Goal: Task Accomplishment & Management: Use online tool/utility

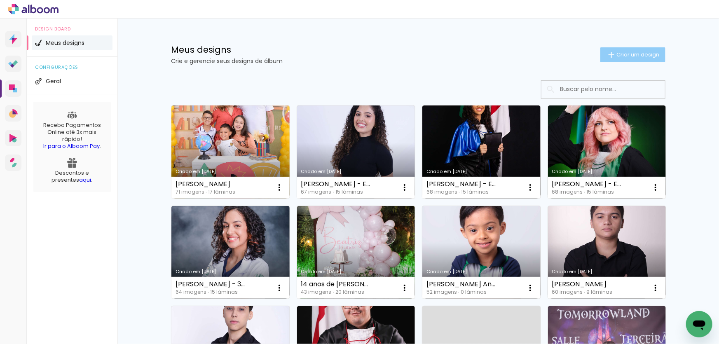
click at [634, 57] on span "Criar um design" at bounding box center [637, 54] width 43 height 5
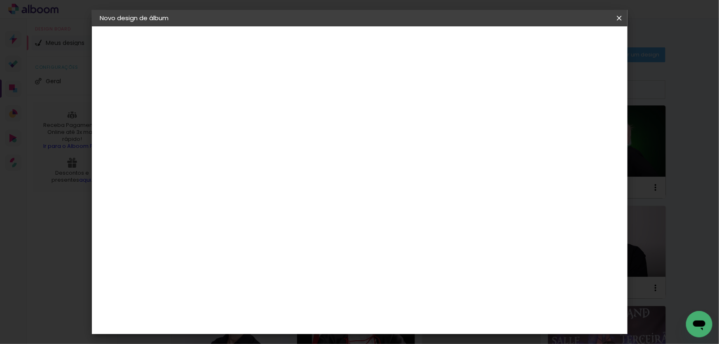
click at [235, 115] on input at bounding box center [235, 110] width 0 height 13
type input "[PERSON_NAME] - Ens Medio Lato Sensu 2023 30x30"
type paper-input "[PERSON_NAME] - Ens Medio Lato Sensu 2023 30x30"
click at [0, 0] on slot "Avançar" at bounding box center [0, 0] width 0 height 0
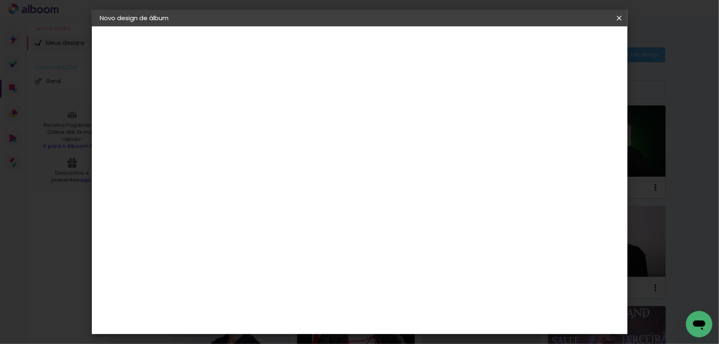
click at [389, 129] on paper-item "Tamanho Livre" at bounding box center [349, 125] width 79 height 18
click at [389, 48] on paper-button "Avançar" at bounding box center [368, 44] width 40 height 14
click at [568, 46] on span "Iniciar design" at bounding box center [549, 44] width 37 height 6
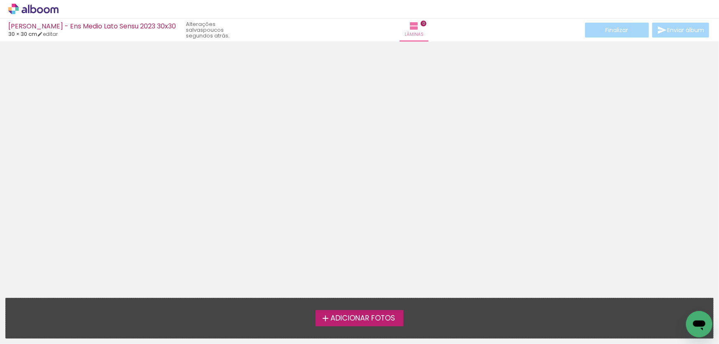
click at [353, 312] on label "Adicionar Fotos" at bounding box center [360, 318] width 88 height 16
click at [0, 0] on input "file" at bounding box center [0, 0] width 0 height 0
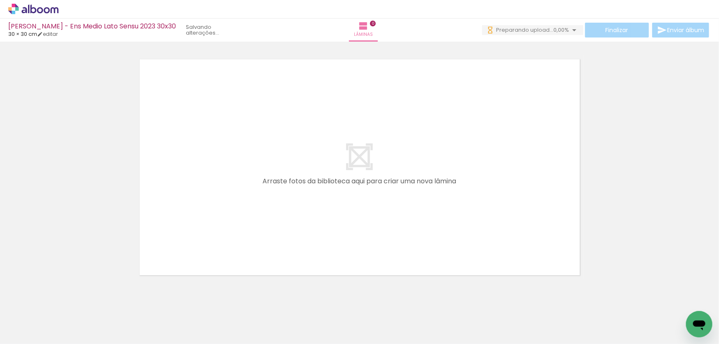
drag, startPoint x: 224, startPoint y: 311, endPoint x: 203, endPoint y: 287, distance: 31.8
click at [241, 254] on quentale-workspace at bounding box center [359, 172] width 719 height 344
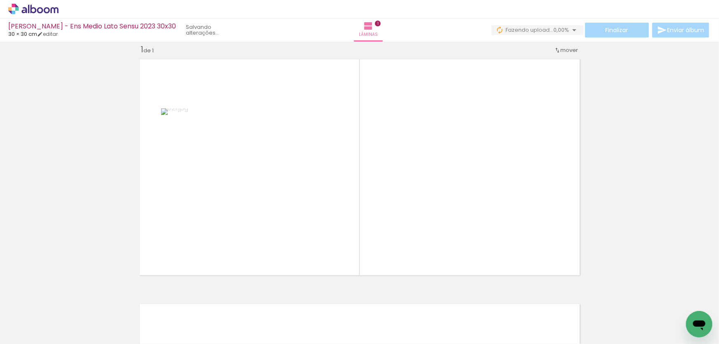
scroll to position [10, 0]
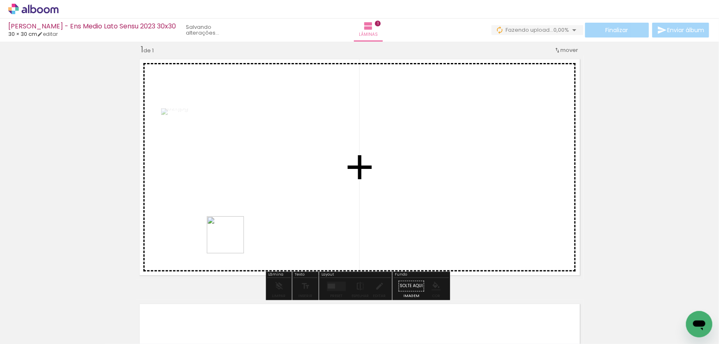
drag, startPoint x: 232, startPoint y: 241, endPoint x: 149, endPoint y: 306, distance: 105.3
click at [234, 238] on quentale-workspace at bounding box center [359, 172] width 719 height 344
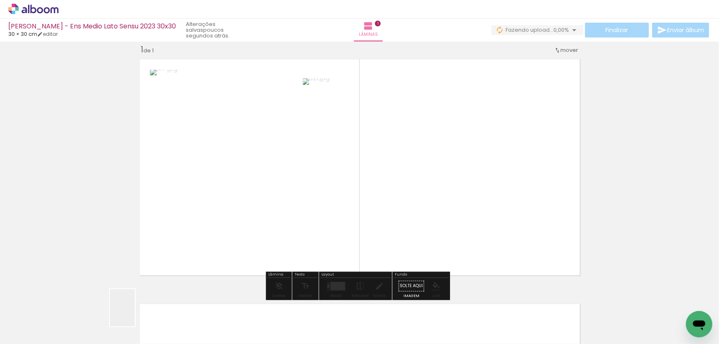
drag, startPoint x: 135, startPoint y: 314, endPoint x: 126, endPoint y: 324, distance: 13.4
click at [260, 239] on quentale-workspace at bounding box center [359, 172] width 719 height 344
click at [33, 317] on input "Todas as fotos" at bounding box center [22, 319] width 31 height 7
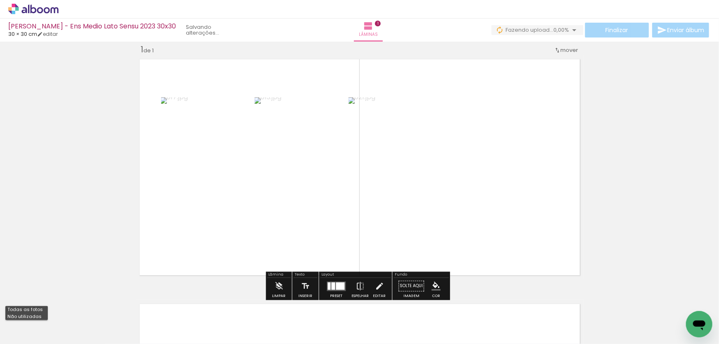
click at [42, 314] on paper-item "Não utilizadas" at bounding box center [26, 316] width 42 height 7
type input "Não utilizadas"
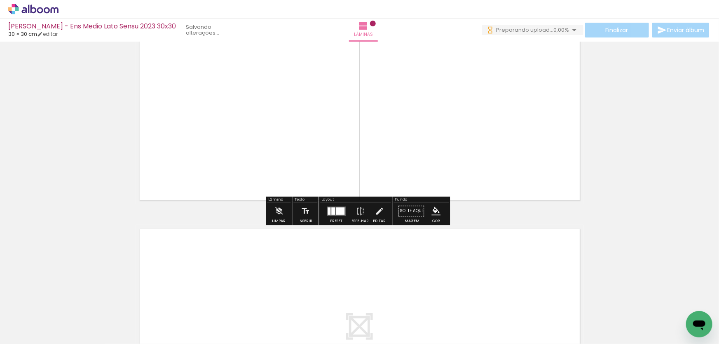
scroll to position [0, 0]
drag, startPoint x: 127, startPoint y: 316, endPoint x: 166, endPoint y: 313, distance: 39.7
click at [231, 278] on quentale-workspace at bounding box center [359, 172] width 719 height 344
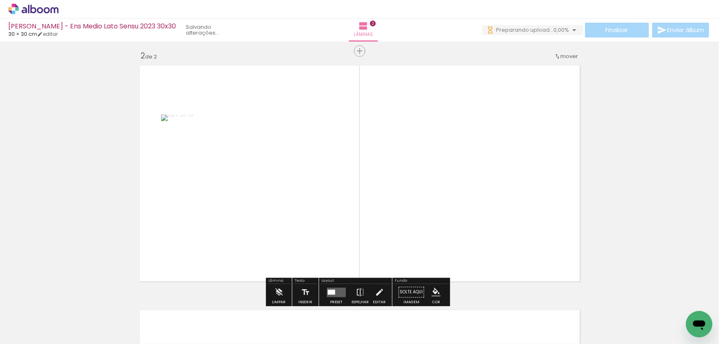
scroll to position [255, 0]
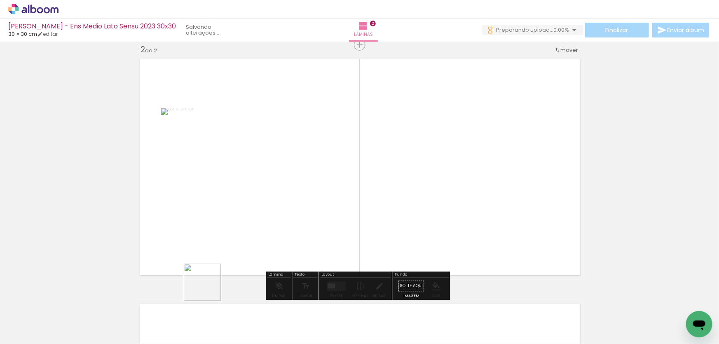
drag, startPoint x: 156, startPoint y: 311, endPoint x: 129, endPoint y: 315, distance: 27.8
click at [272, 258] on quentale-workspace at bounding box center [359, 172] width 719 height 344
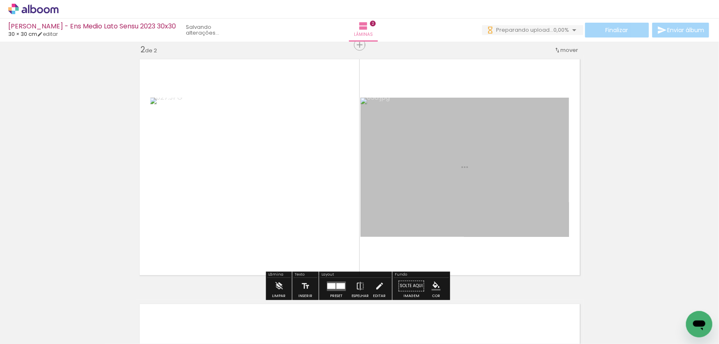
scroll to position [0, 0]
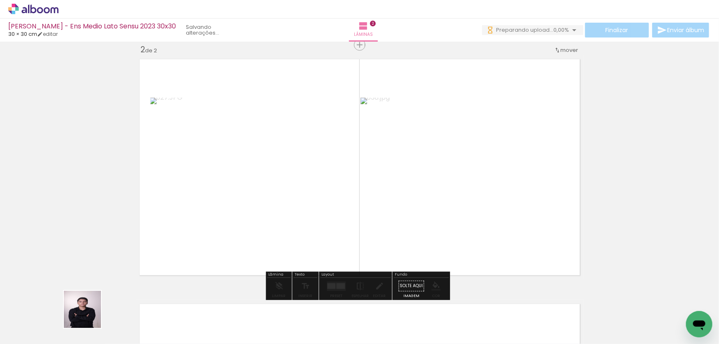
drag, startPoint x: 79, startPoint y: 320, endPoint x: 325, endPoint y: 231, distance: 261.4
click at [280, 250] on quentale-workspace at bounding box center [359, 172] width 719 height 344
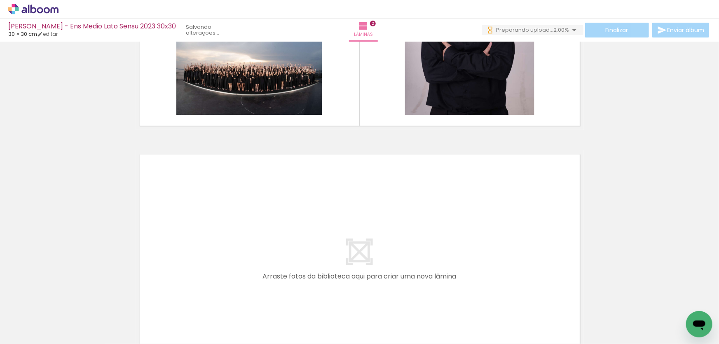
drag, startPoint x: 227, startPoint y: 322, endPoint x: 174, endPoint y: 317, distance: 52.5
click at [240, 280] on quentale-workspace at bounding box center [359, 172] width 719 height 344
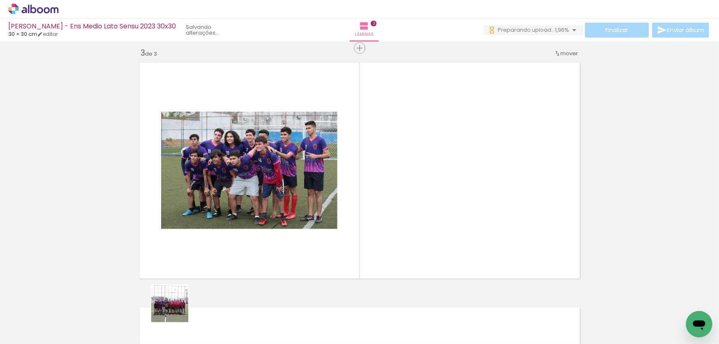
scroll to position [500, 0]
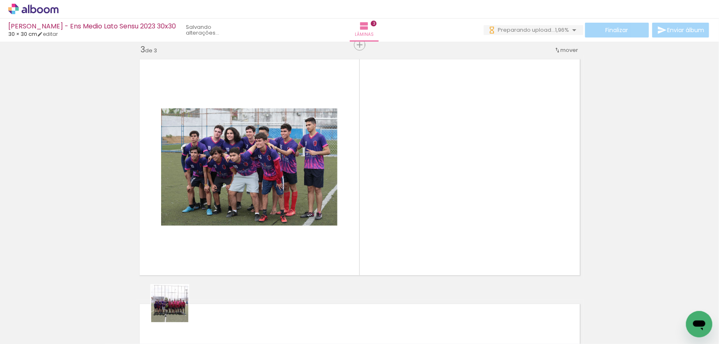
drag, startPoint x: 176, startPoint y: 310, endPoint x: 152, endPoint y: 311, distance: 23.9
click at [220, 265] on quentale-workspace at bounding box center [359, 172] width 719 height 344
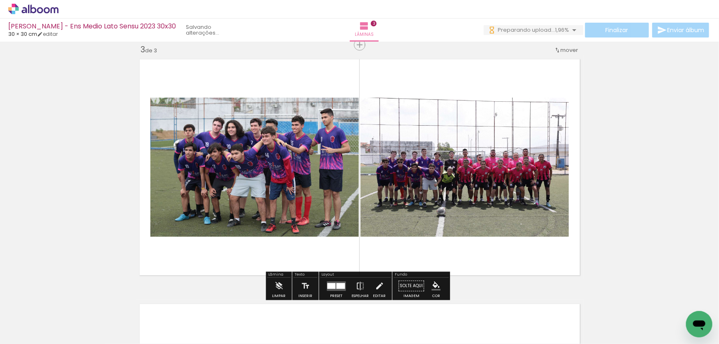
scroll to position [0, 0]
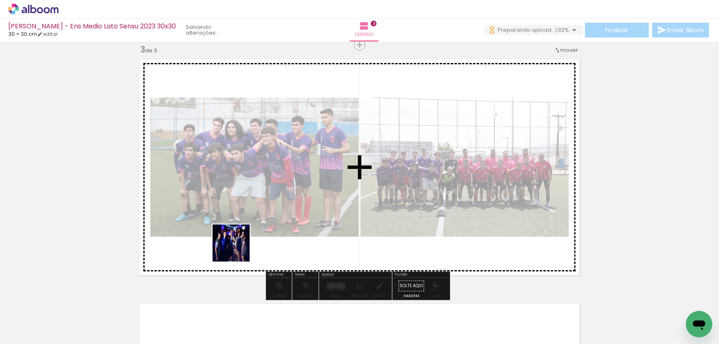
drag, startPoint x: 231, startPoint y: 253, endPoint x: 114, endPoint y: 309, distance: 129.9
click at [241, 248] on quentale-workspace at bounding box center [359, 172] width 719 height 344
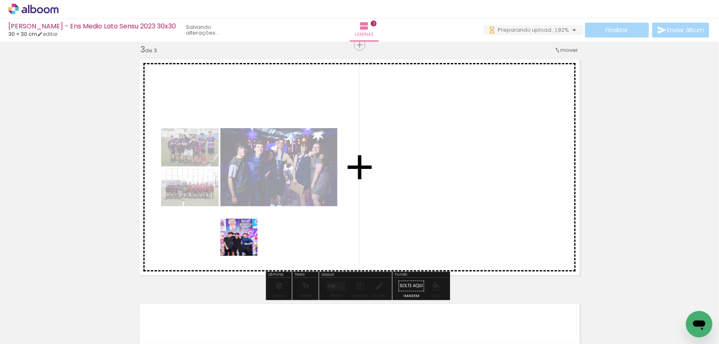
drag, startPoint x: 197, startPoint y: 267, endPoint x: 259, endPoint y: 236, distance: 68.9
click at [259, 236] on quentale-workspace at bounding box center [359, 172] width 719 height 344
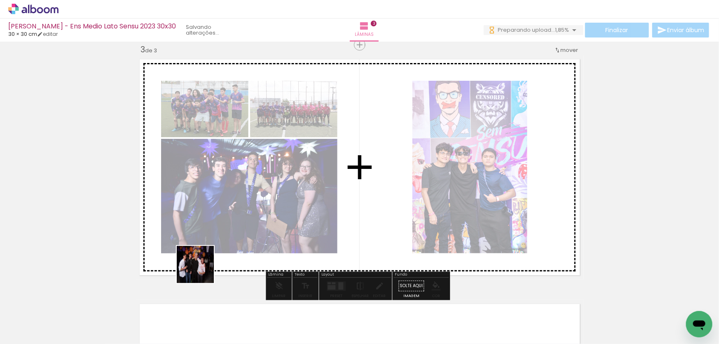
drag, startPoint x: 82, startPoint y: 322, endPoint x: 122, endPoint y: 304, distance: 43.1
click at [223, 264] on quentale-workspace at bounding box center [359, 172] width 719 height 344
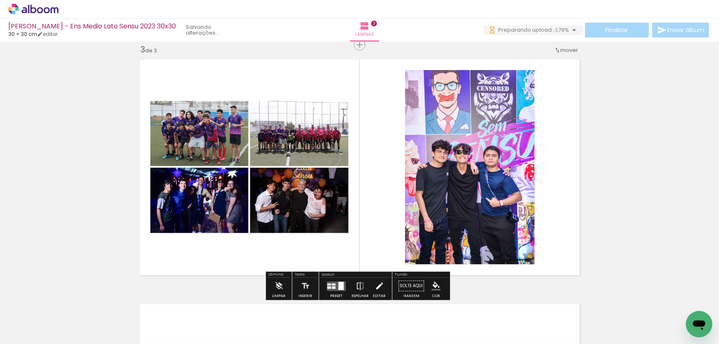
drag, startPoint x: 80, startPoint y: 317, endPoint x: 308, endPoint y: 231, distance: 243.8
click at [282, 245] on quentale-workspace at bounding box center [359, 172] width 719 height 344
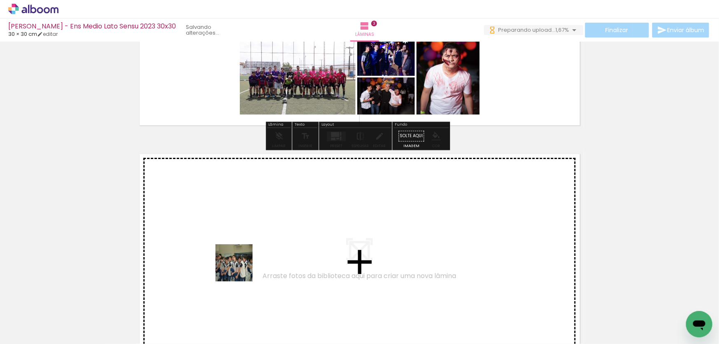
click at [241, 268] on quentale-workspace at bounding box center [359, 172] width 719 height 344
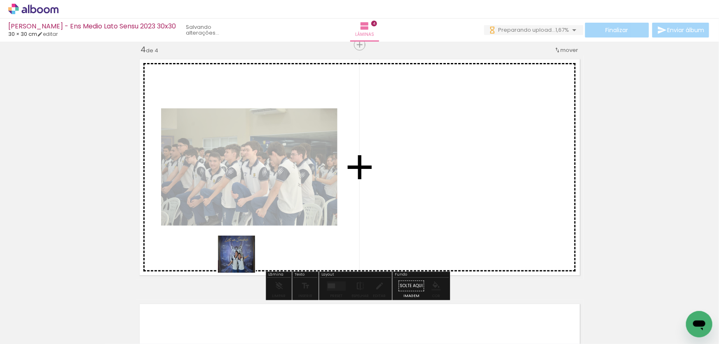
drag, startPoint x: 232, startPoint y: 298, endPoint x: 167, endPoint y: 310, distance: 65.4
click at [247, 248] on quentale-workspace at bounding box center [359, 172] width 719 height 344
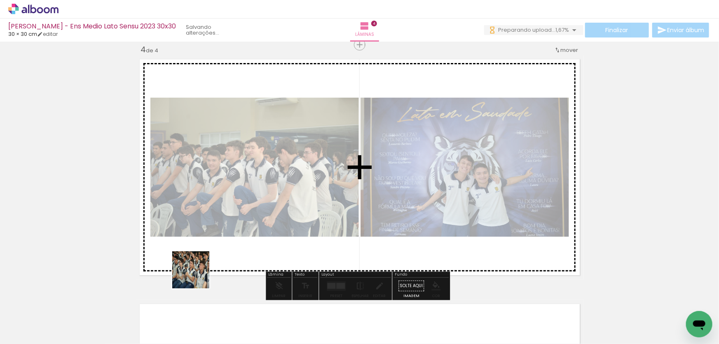
drag, startPoint x: 165, startPoint y: 313, endPoint x: 120, endPoint y: 313, distance: 44.5
click at [241, 235] on quentale-workspace at bounding box center [359, 172] width 719 height 344
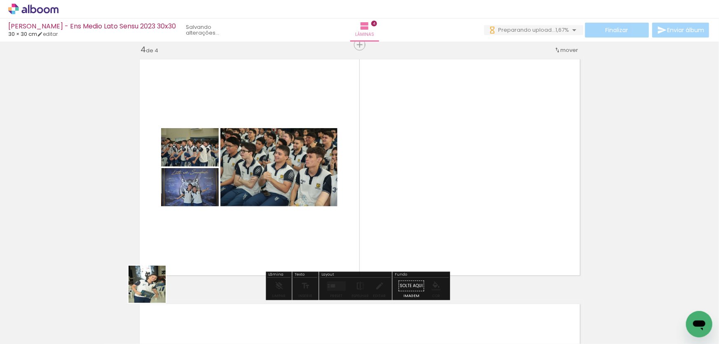
drag, startPoint x: 130, startPoint y: 306, endPoint x: 185, endPoint y: 273, distance: 64.4
click at [243, 235] on quentale-workspace at bounding box center [359, 172] width 719 height 344
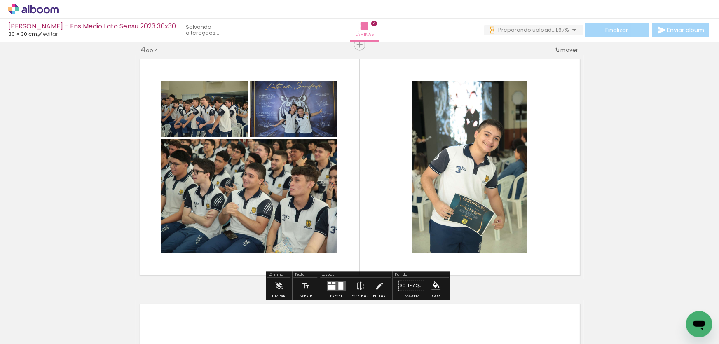
click at [104, 310] on quentale-thumb at bounding box center [82, 315] width 46 height 47
drag, startPoint x: 84, startPoint y: 314, endPoint x: 317, endPoint y: 214, distance: 253.2
click at [316, 215] on quentale-workspace at bounding box center [359, 172] width 719 height 344
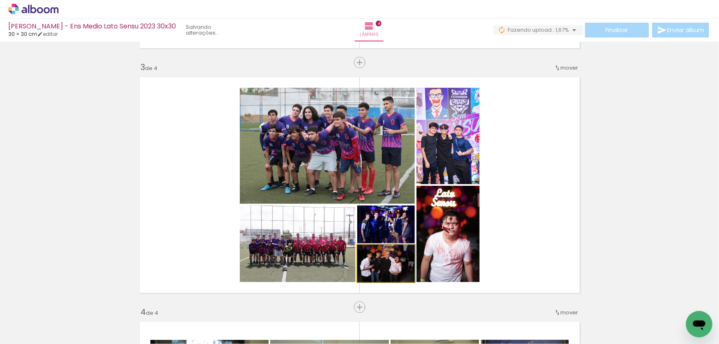
drag, startPoint x: 386, startPoint y: 250, endPoint x: 353, endPoint y: 155, distance: 99.9
type paper-slider "100"
click at [0, 0] on slot at bounding box center [0, 0] width 0 height 0
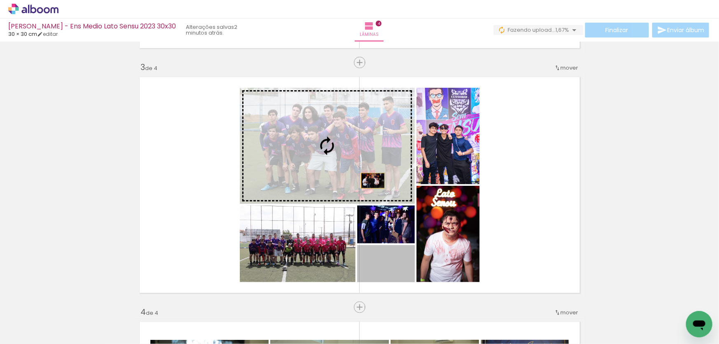
drag, startPoint x: 398, startPoint y: 257, endPoint x: 360, endPoint y: 157, distance: 106.1
click at [0, 0] on slot at bounding box center [0, 0] width 0 height 0
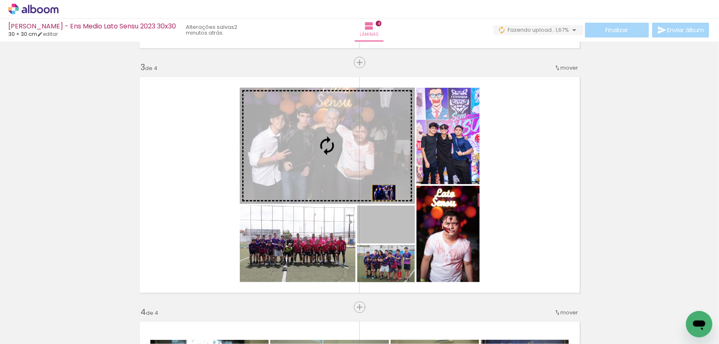
drag, startPoint x: 398, startPoint y: 227, endPoint x: 370, endPoint y: 177, distance: 56.8
click at [0, 0] on slot at bounding box center [0, 0] width 0 height 0
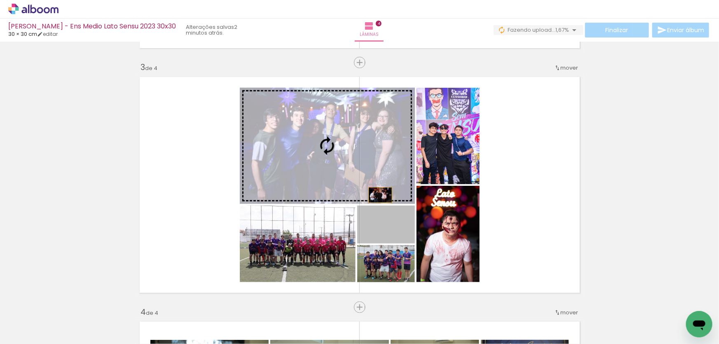
drag, startPoint x: 399, startPoint y: 227, endPoint x: 372, endPoint y: 187, distance: 47.5
click at [0, 0] on slot at bounding box center [0, 0] width 0 height 0
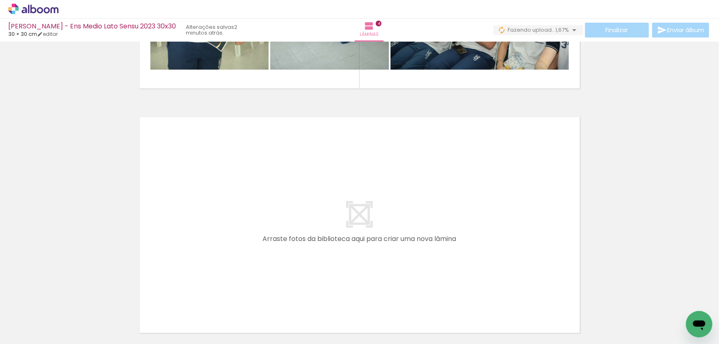
drag, startPoint x: 283, startPoint y: 318, endPoint x: 241, endPoint y: 309, distance: 43.3
click at [288, 268] on quentale-workspace at bounding box center [359, 172] width 719 height 344
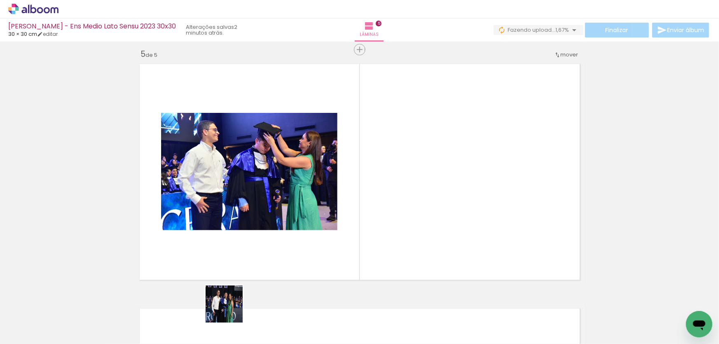
scroll to position [989, 0]
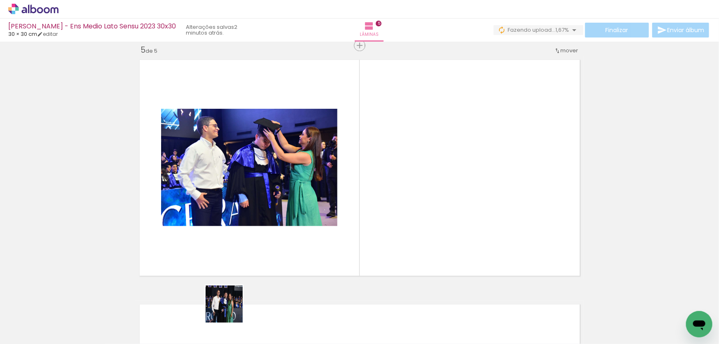
drag, startPoint x: 229, startPoint y: 320, endPoint x: 273, endPoint y: 244, distance: 87.6
click at [267, 248] on quentale-workspace at bounding box center [359, 172] width 719 height 344
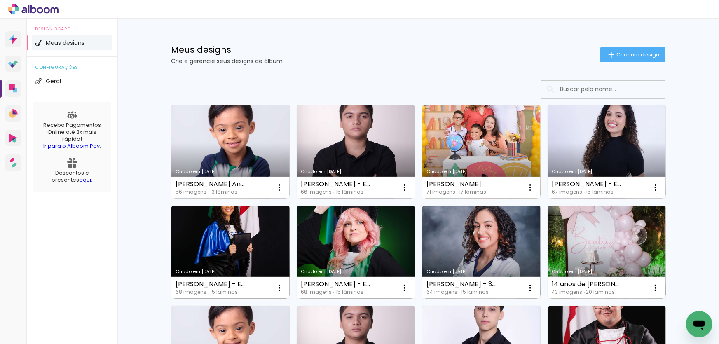
click at [412, 70] on div "Meus designs Crie e gerencie seus designs de álbum Criar um design" at bounding box center [418, 46] width 536 height 54
click at [486, 59] on p "Crie e gerencie seus designs de álbum" at bounding box center [385, 61] width 429 height 6
